Goal: Information Seeking & Learning: Learn about a topic

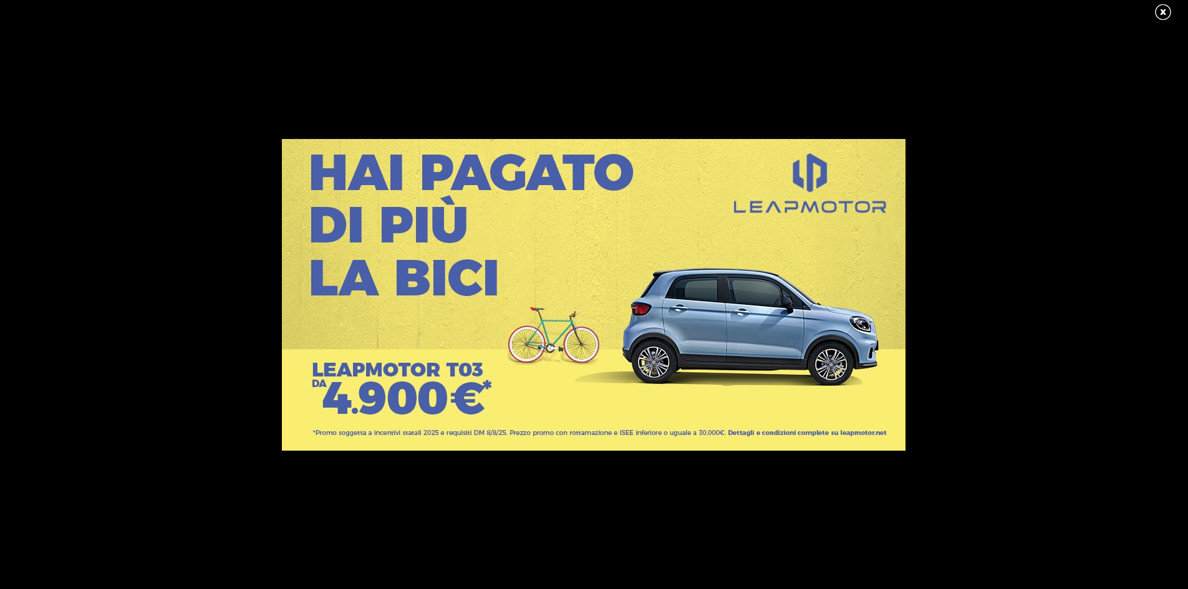
click at [1160, 11] on link at bounding box center [1168, 12] width 31 height 19
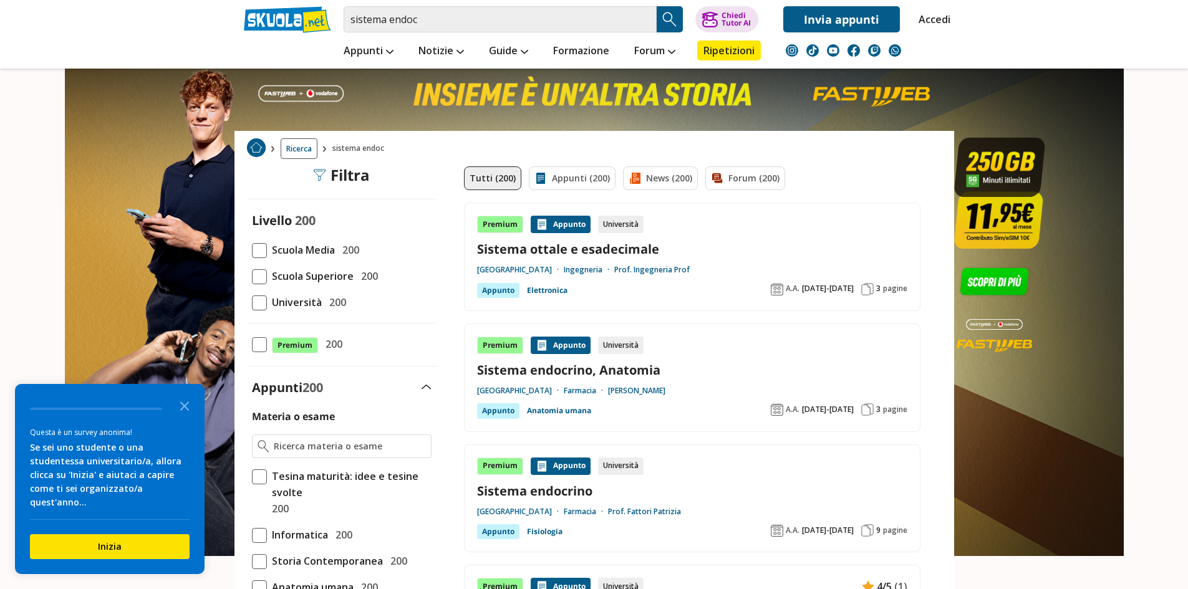
click at [261, 252] on span at bounding box center [259, 250] width 15 height 15
click at [252, 250] on input "Scuola Media 200" at bounding box center [252, 250] width 0 height 0
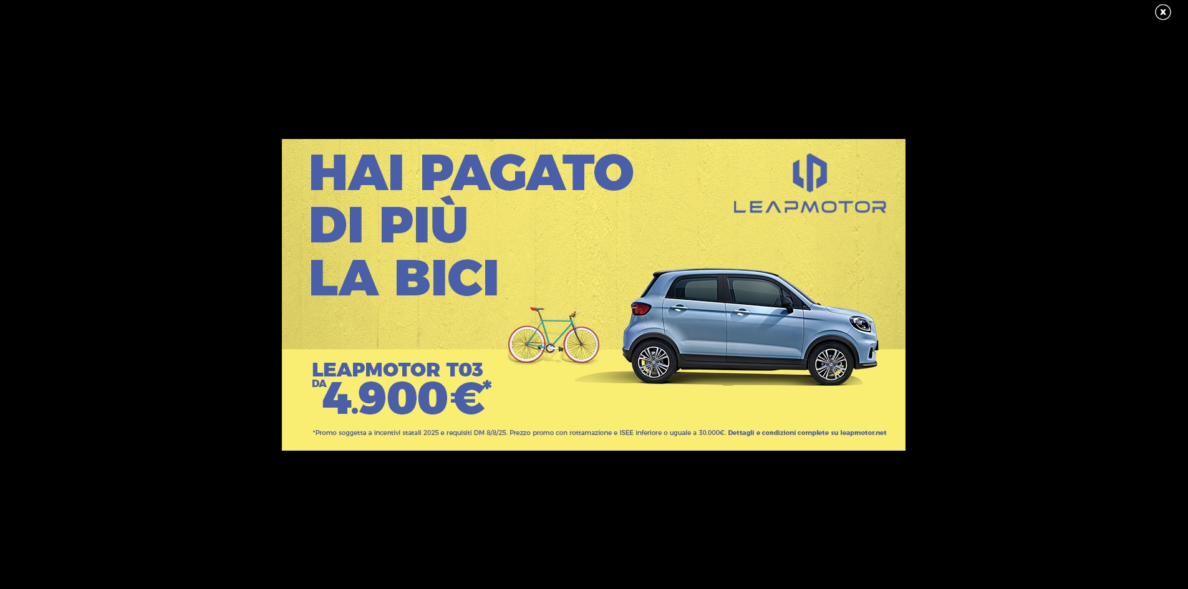
click at [1162, 9] on link at bounding box center [1168, 12] width 31 height 19
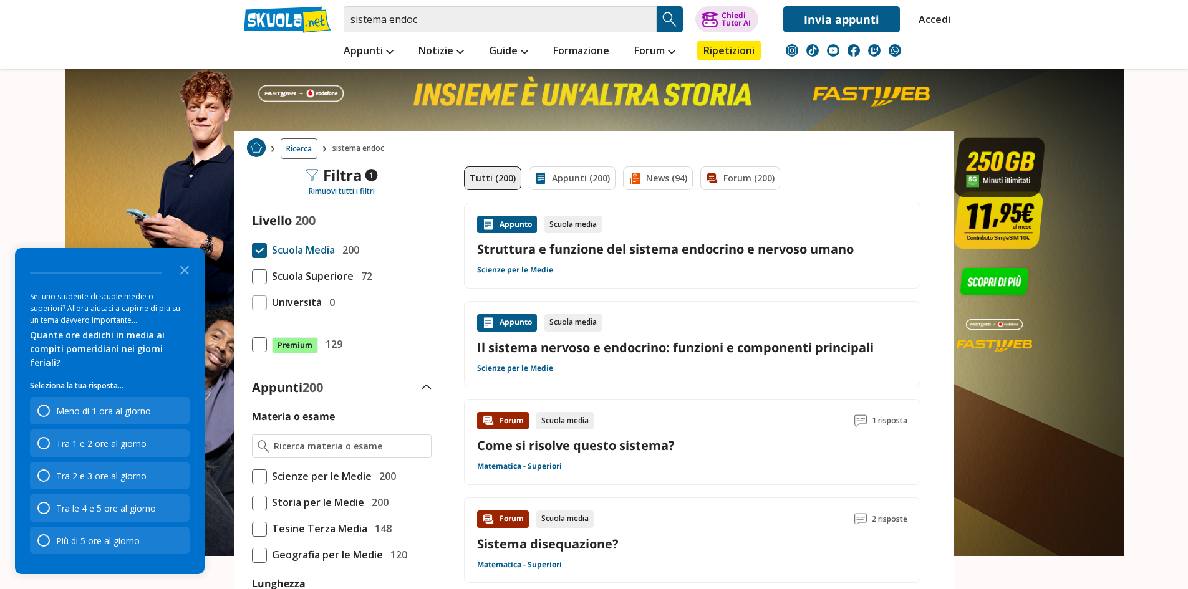
click at [513, 223] on div "Appunto" at bounding box center [507, 224] width 60 height 17
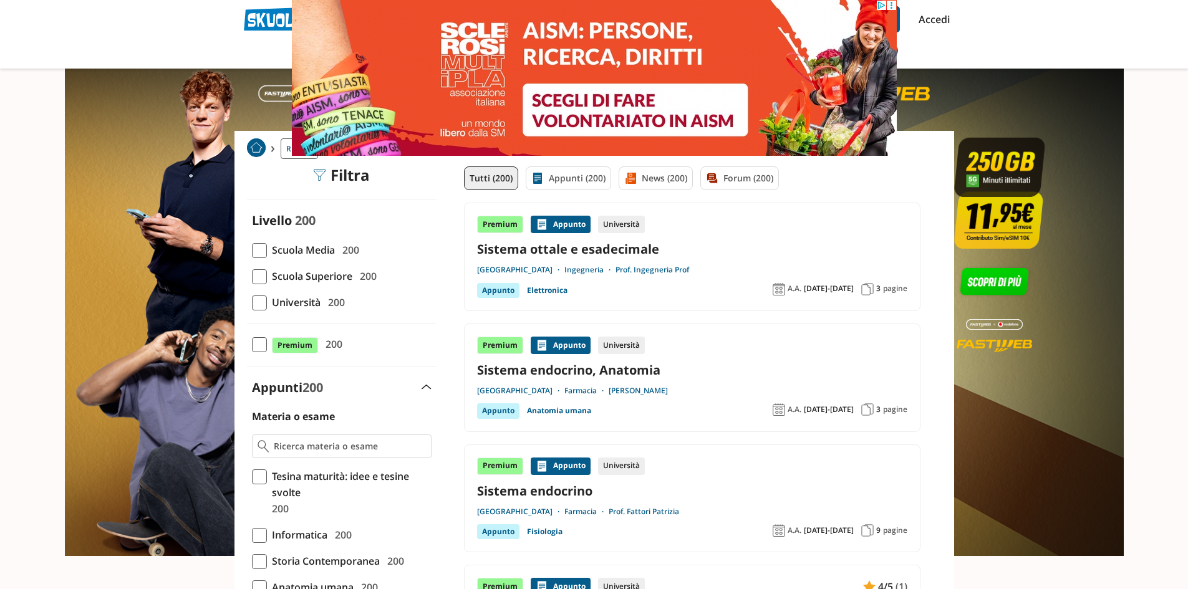
scroll to position [62, 0]
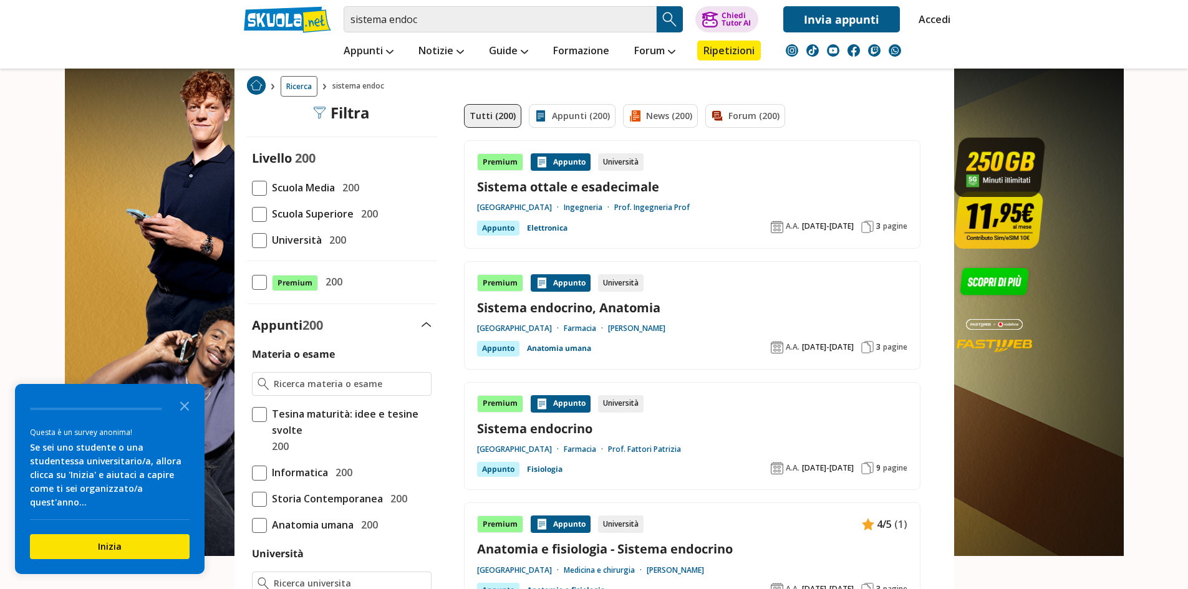
click at [255, 190] on span at bounding box center [259, 188] width 15 height 15
click at [252, 188] on input "Scuola Media 200" at bounding box center [252, 188] width 0 height 0
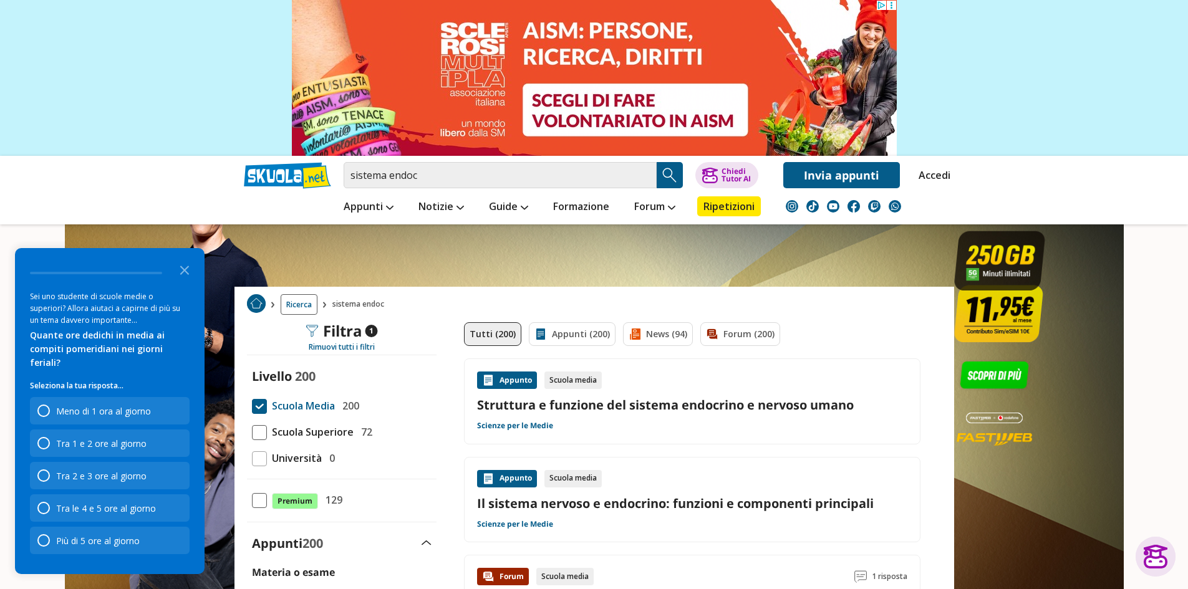
scroll to position [125, 0]
